Goal: Task Accomplishment & Management: Complete application form

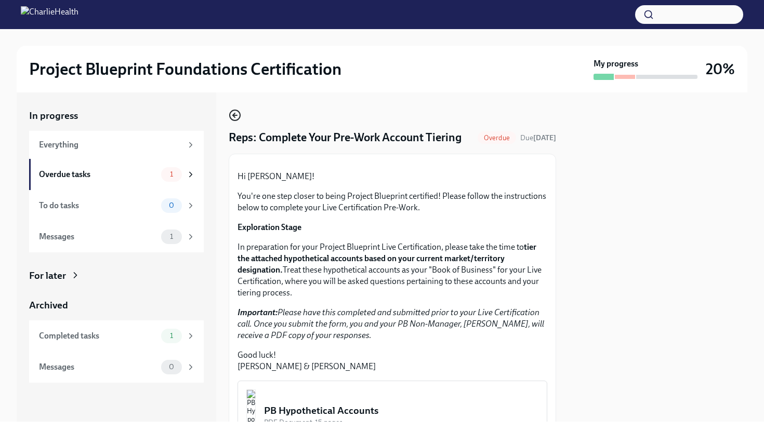
click at [236, 114] on icon "button" at bounding box center [235, 115] width 12 height 12
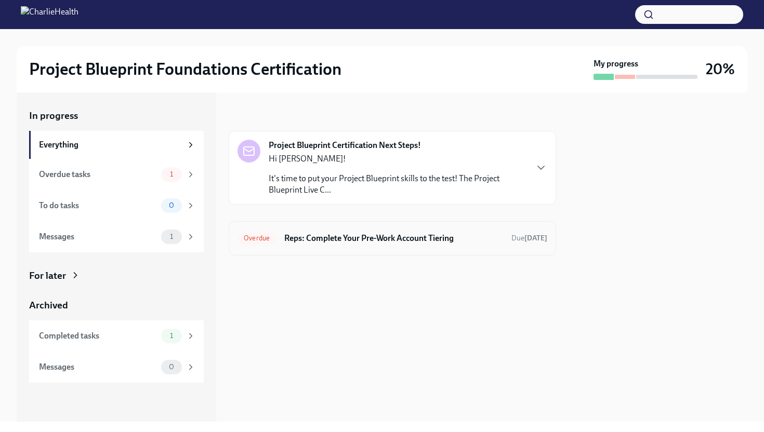
click at [333, 243] on h6 "Reps: Complete Your Pre-Work Account Tiering" at bounding box center [393, 238] width 219 height 11
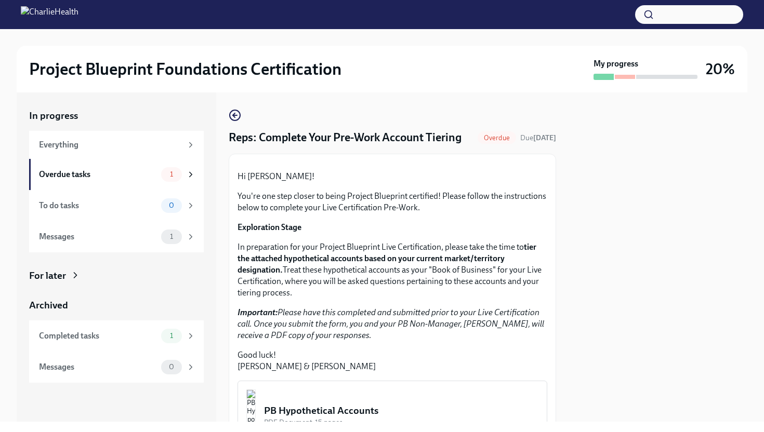
scroll to position [229, 0]
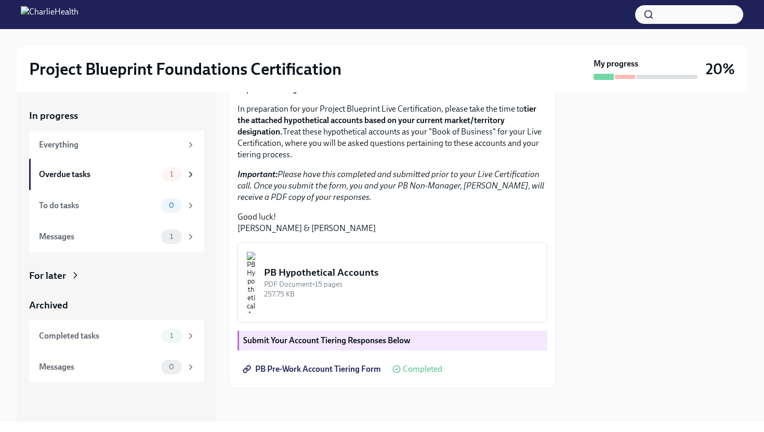
click at [422, 371] on span "Completed" at bounding box center [423, 369] width 40 height 8
click at [361, 334] on div "Submit Your Account Tiering Responses Below" at bounding box center [393, 341] width 310 height 20
click at [256, 282] on img "button" at bounding box center [250, 283] width 9 height 62
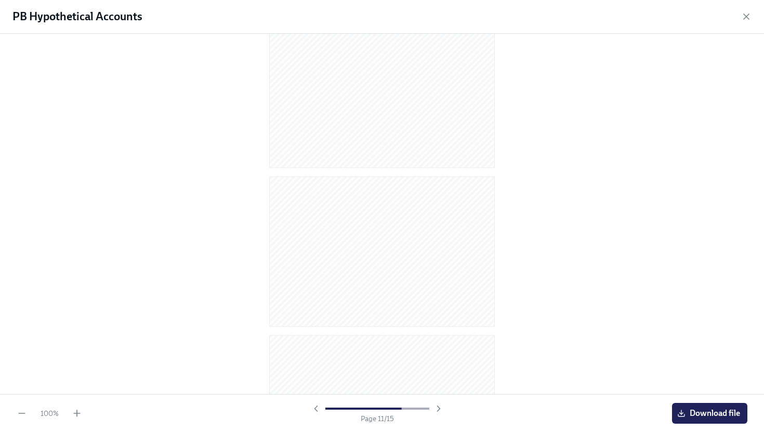
scroll to position [2031, 0]
